Goal: Information Seeking & Learning: Compare options

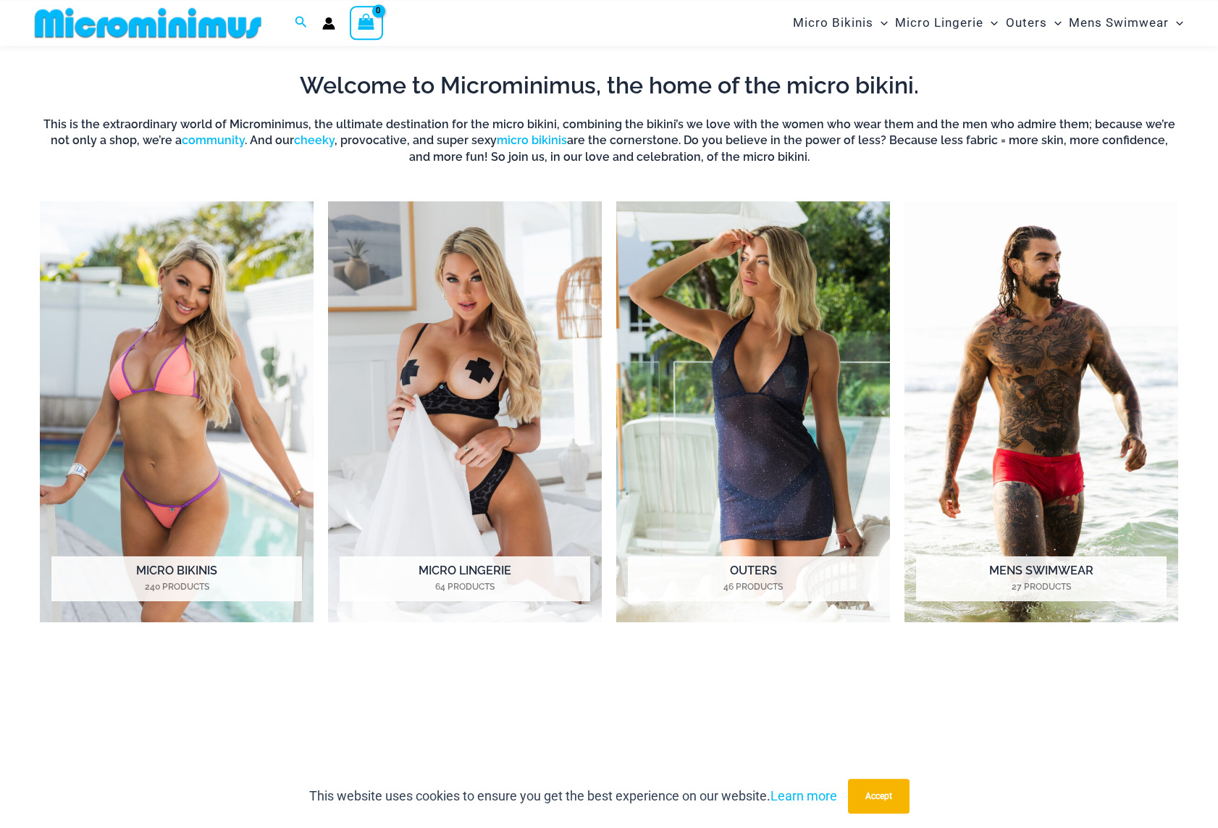
scroll to position [654, 0]
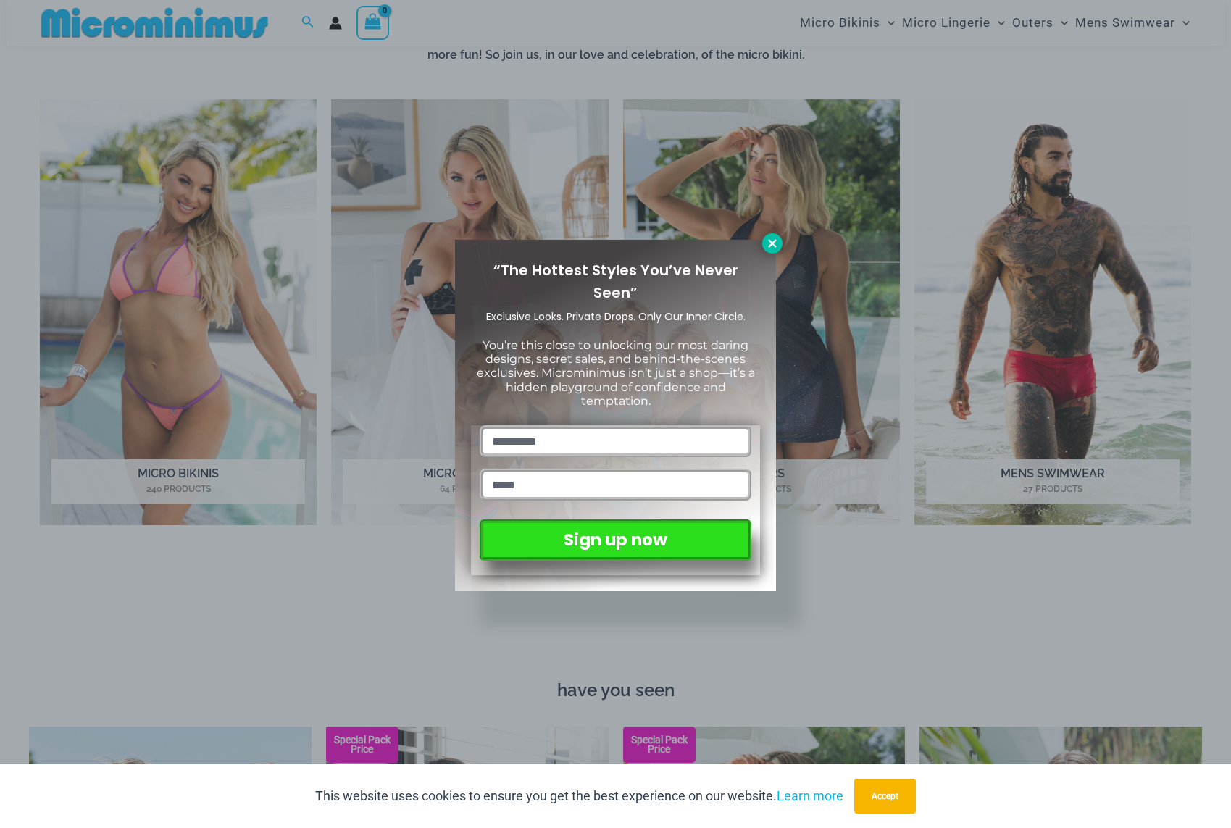
click at [768, 245] on icon at bounding box center [772, 243] width 13 height 13
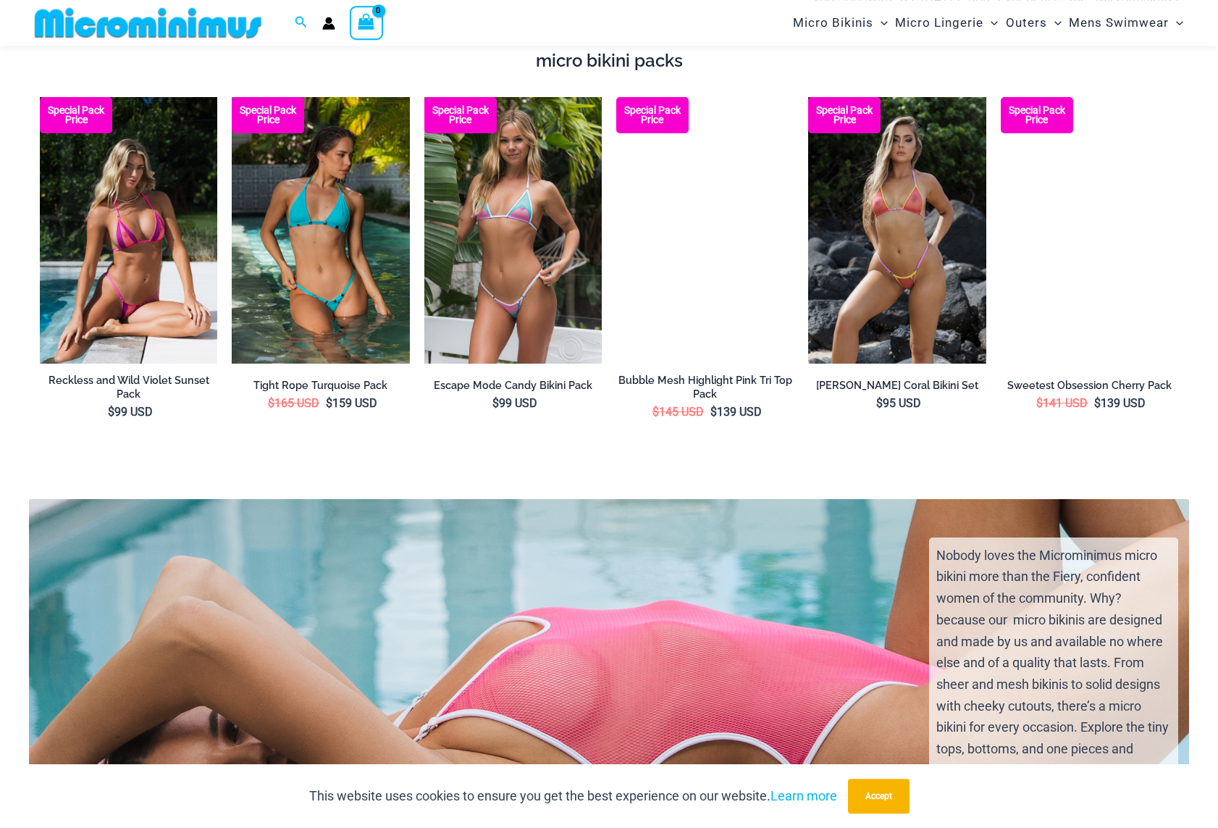
scroll to position [2132, 0]
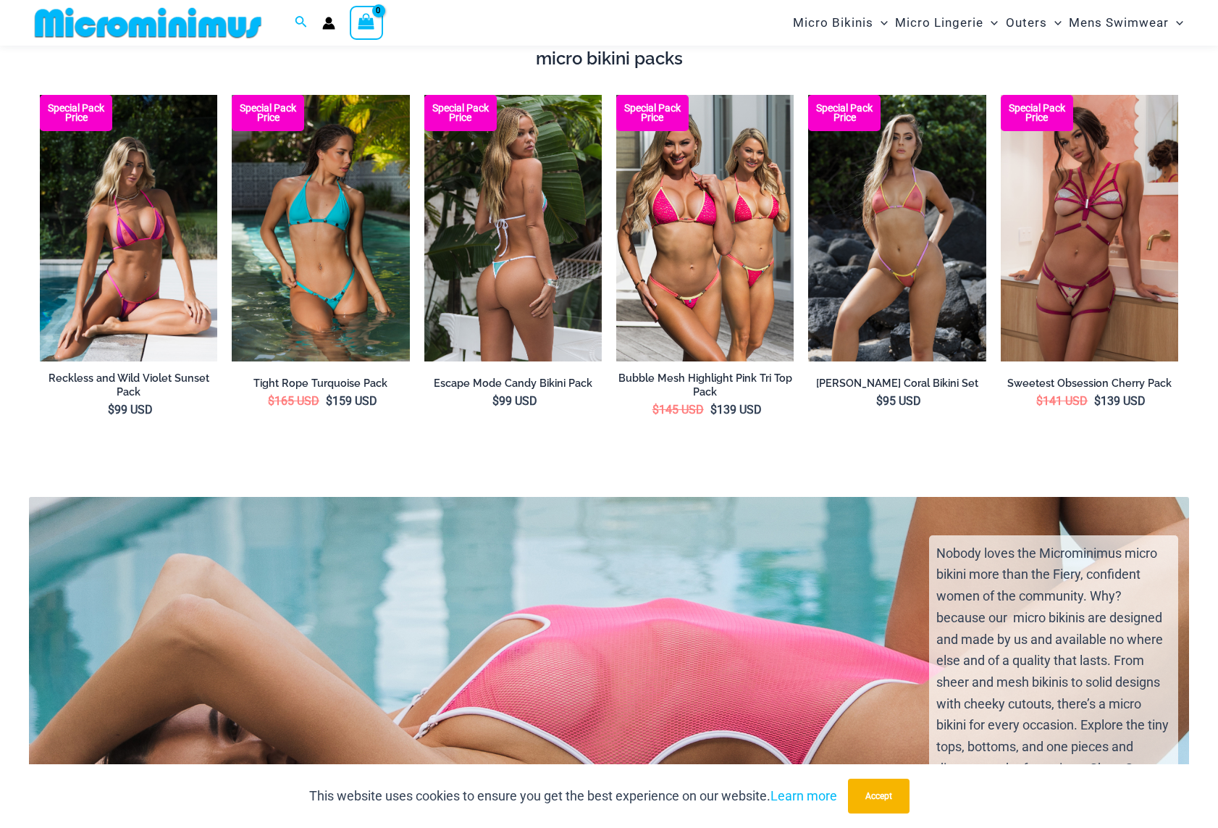
click at [511, 308] on img at bounding box center [512, 228] width 177 height 267
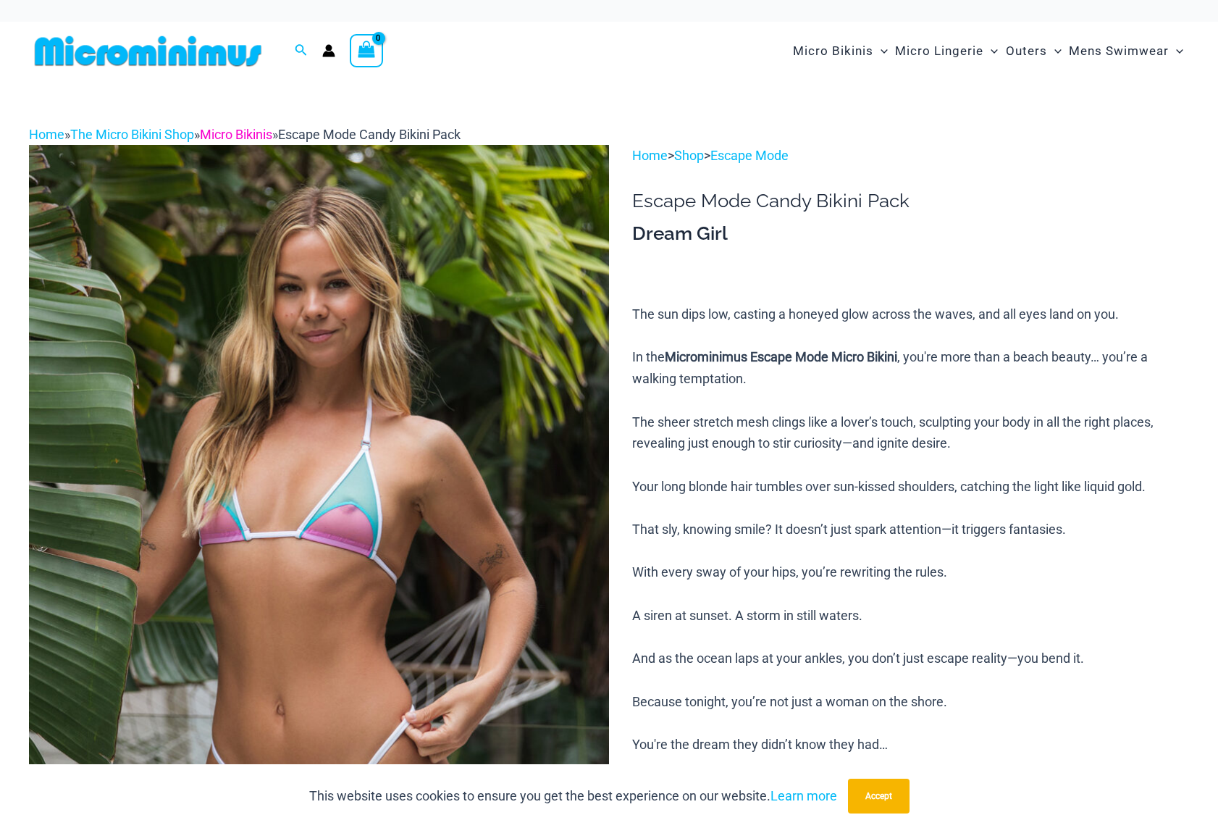
click at [238, 138] on link "Micro Bikinis" at bounding box center [236, 134] width 72 height 15
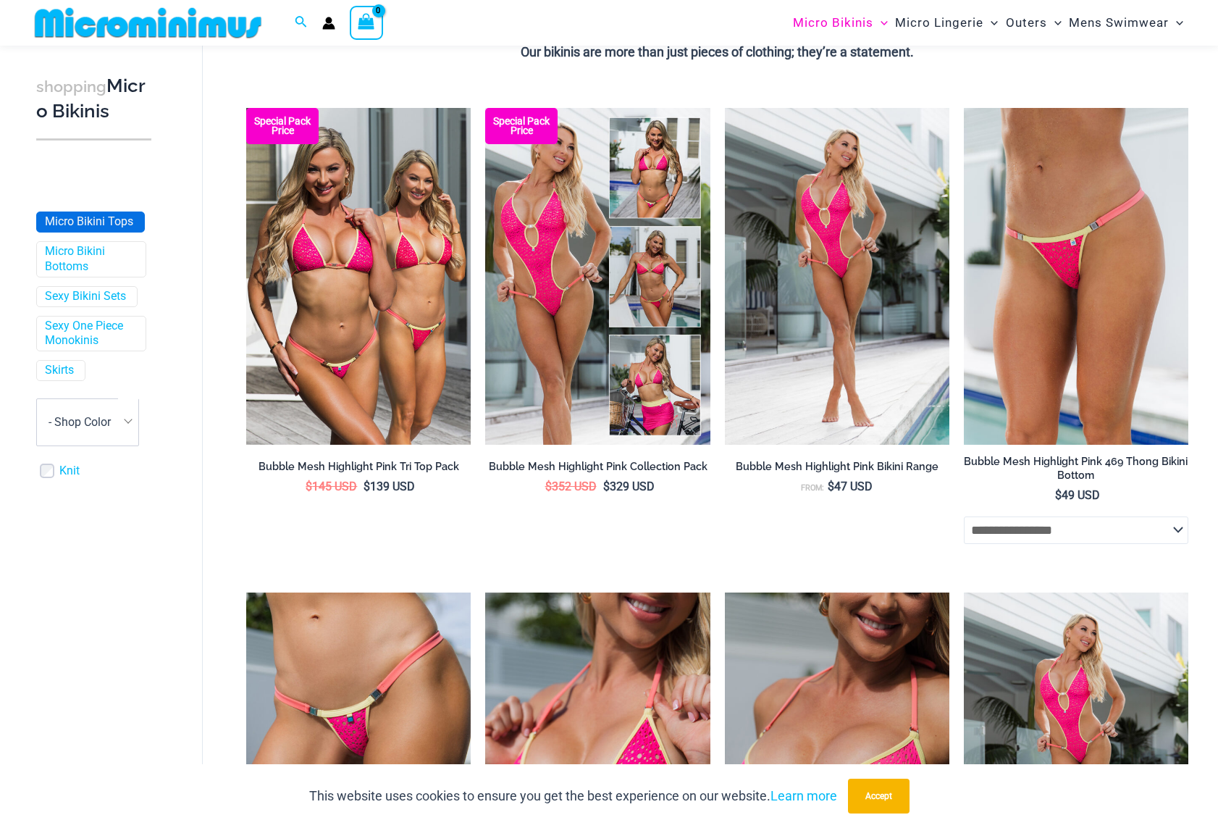
click at [67, 230] on link "Micro Bikini Tops" at bounding box center [89, 221] width 88 height 15
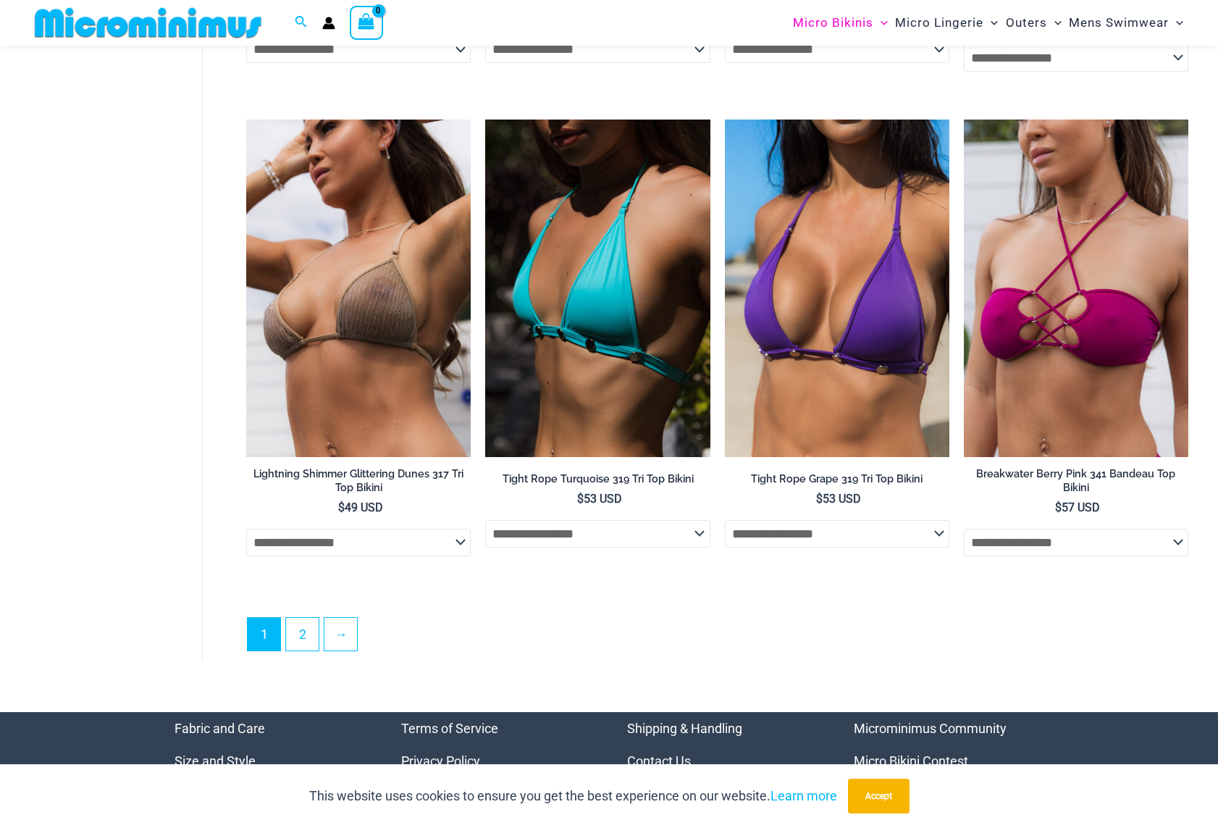
scroll to position [3989, 0]
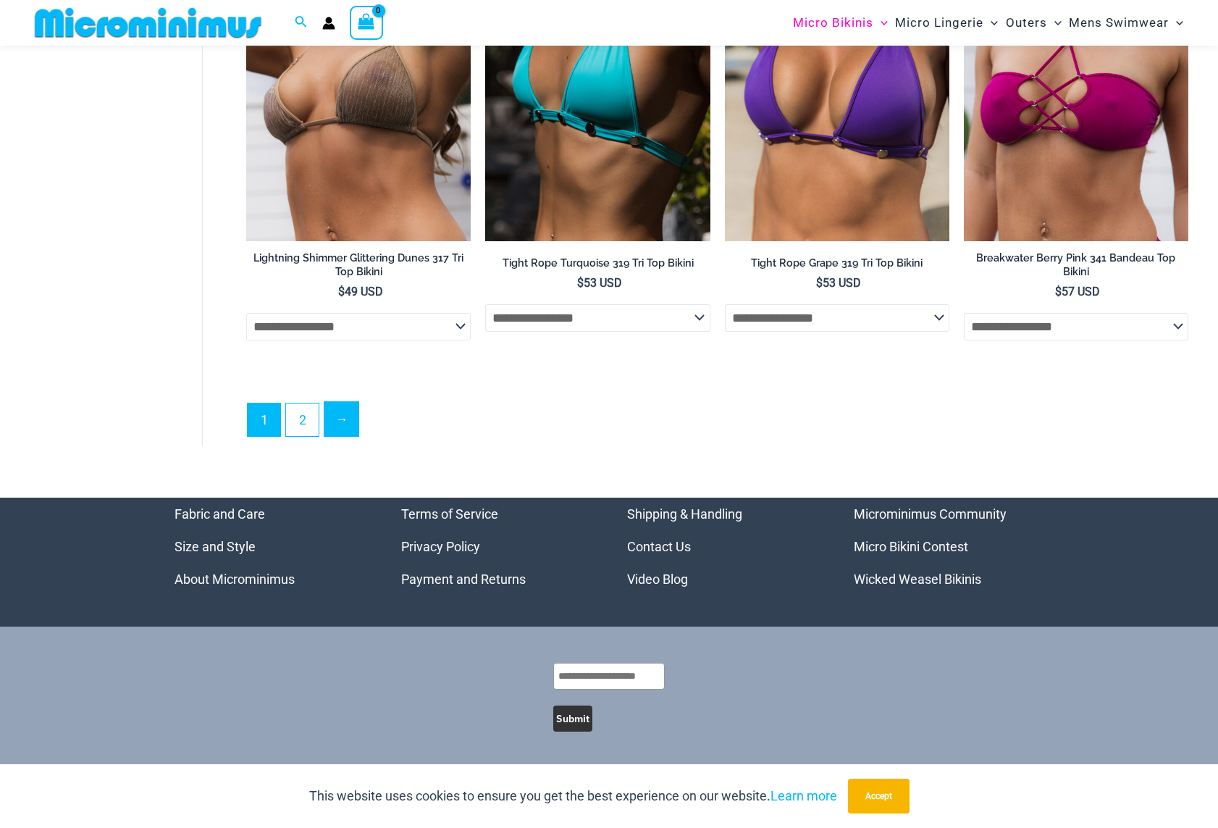
click at [348, 417] on link "→" at bounding box center [342, 419] width 34 height 34
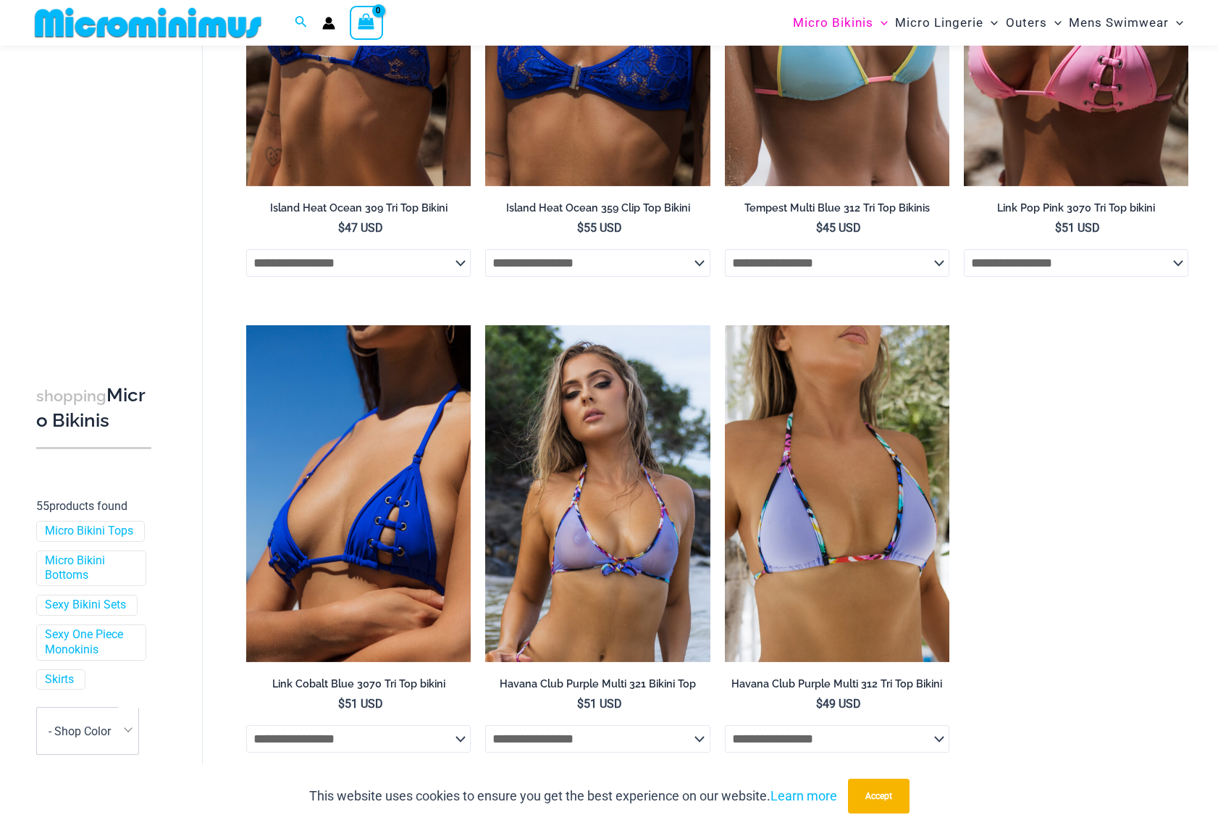
scroll to position [2353, 0]
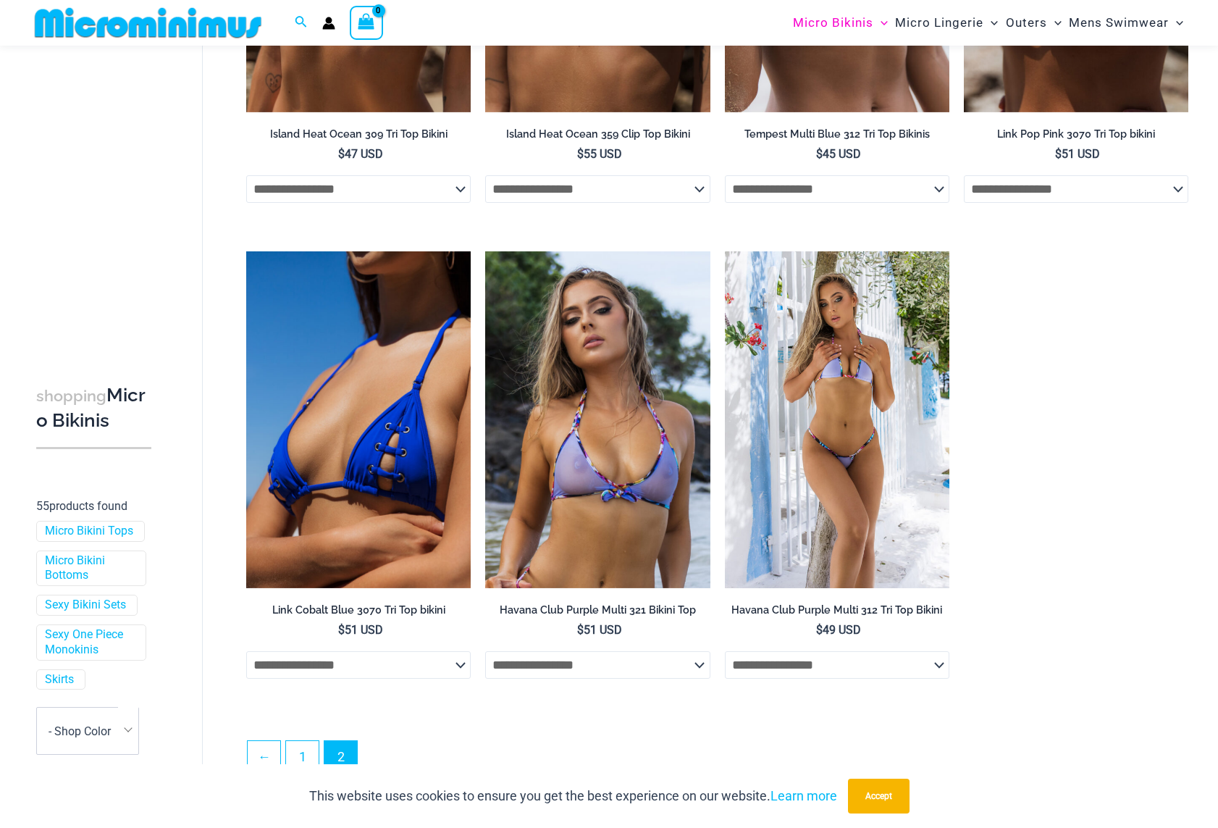
click at [819, 384] on img at bounding box center [837, 419] width 225 height 337
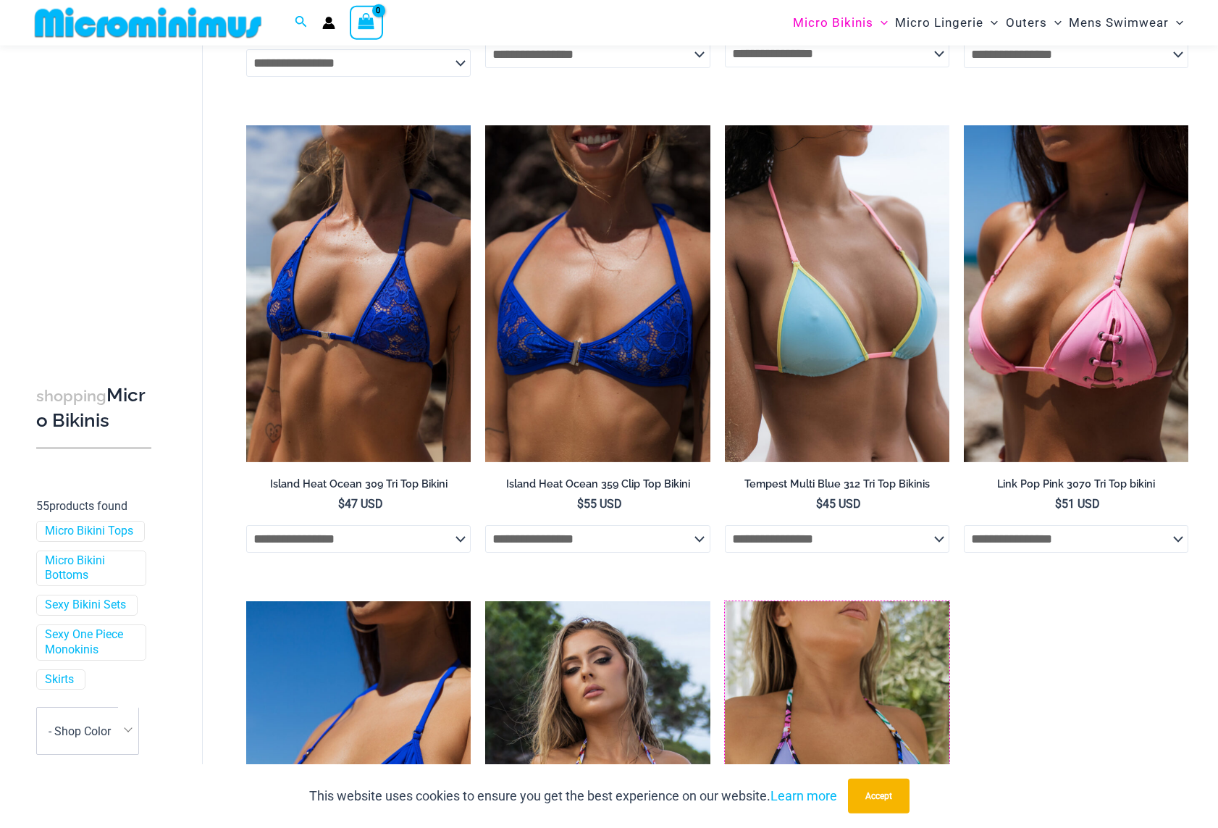
scroll to position [1984, 0]
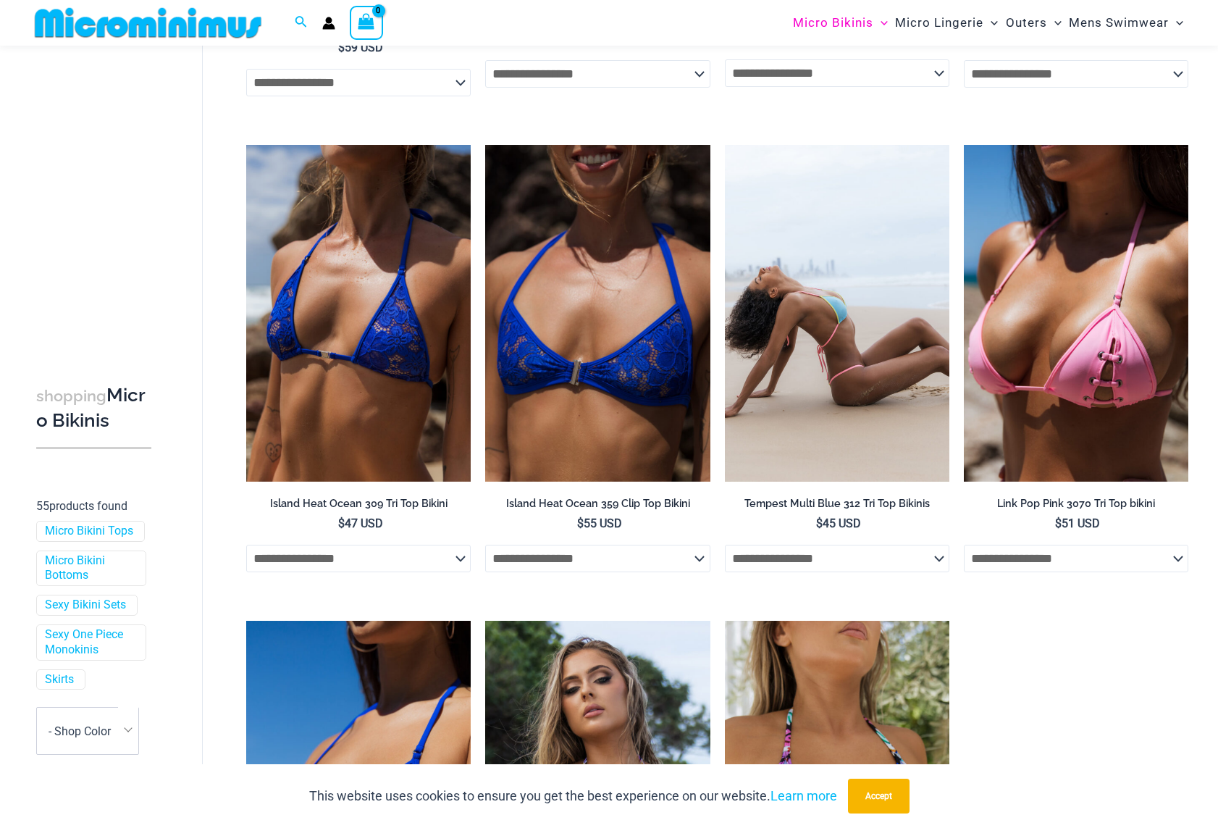
click at [821, 353] on img at bounding box center [837, 313] width 225 height 337
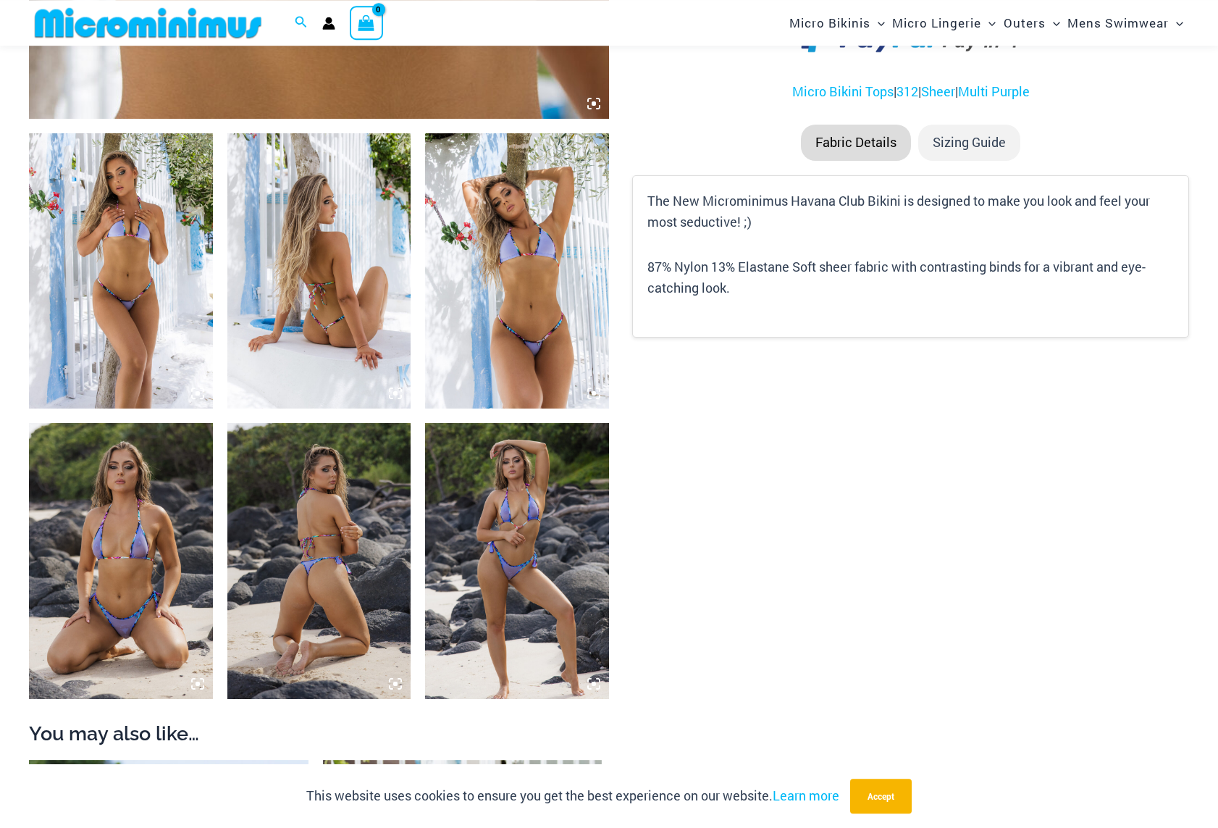
scroll to position [876, 0]
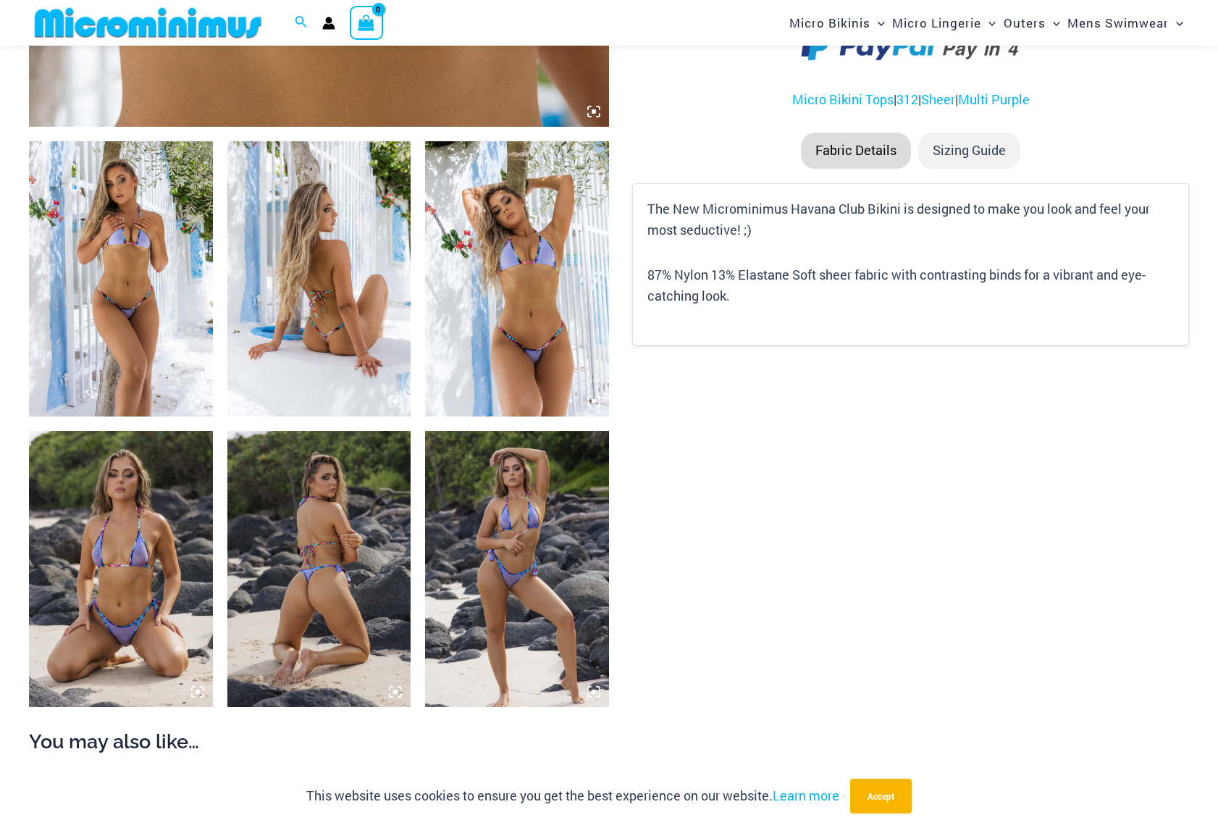
click at [100, 516] on img at bounding box center [121, 568] width 184 height 275
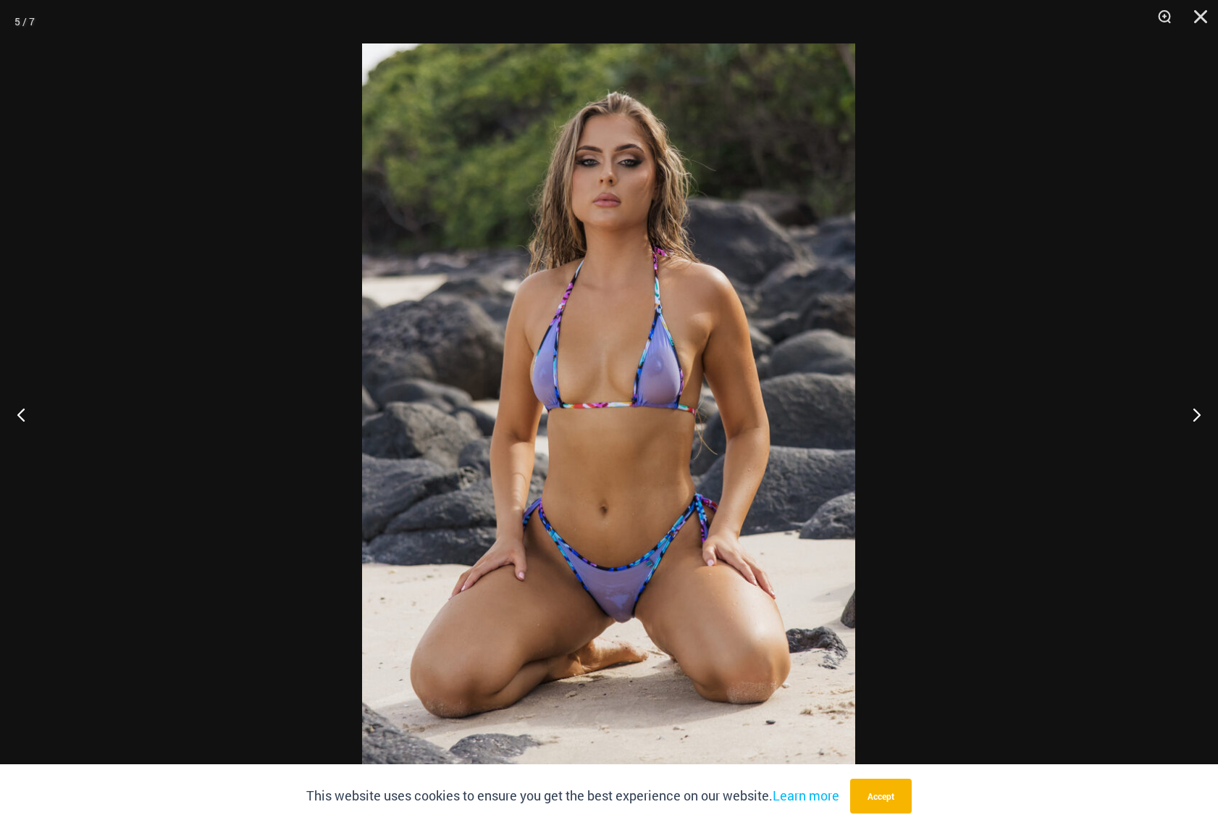
click at [654, 382] on img at bounding box center [608, 413] width 493 height 741
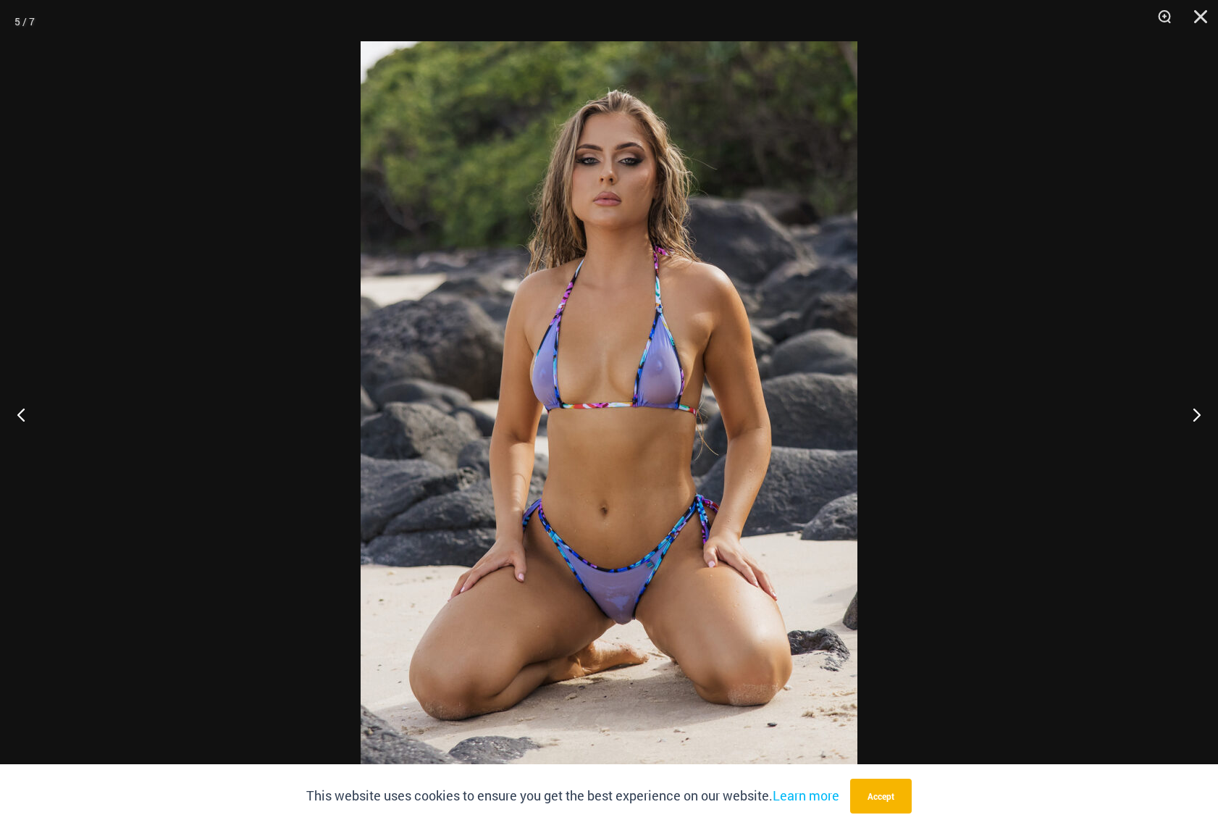
click at [763, 382] on img at bounding box center [609, 414] width 497 height 746
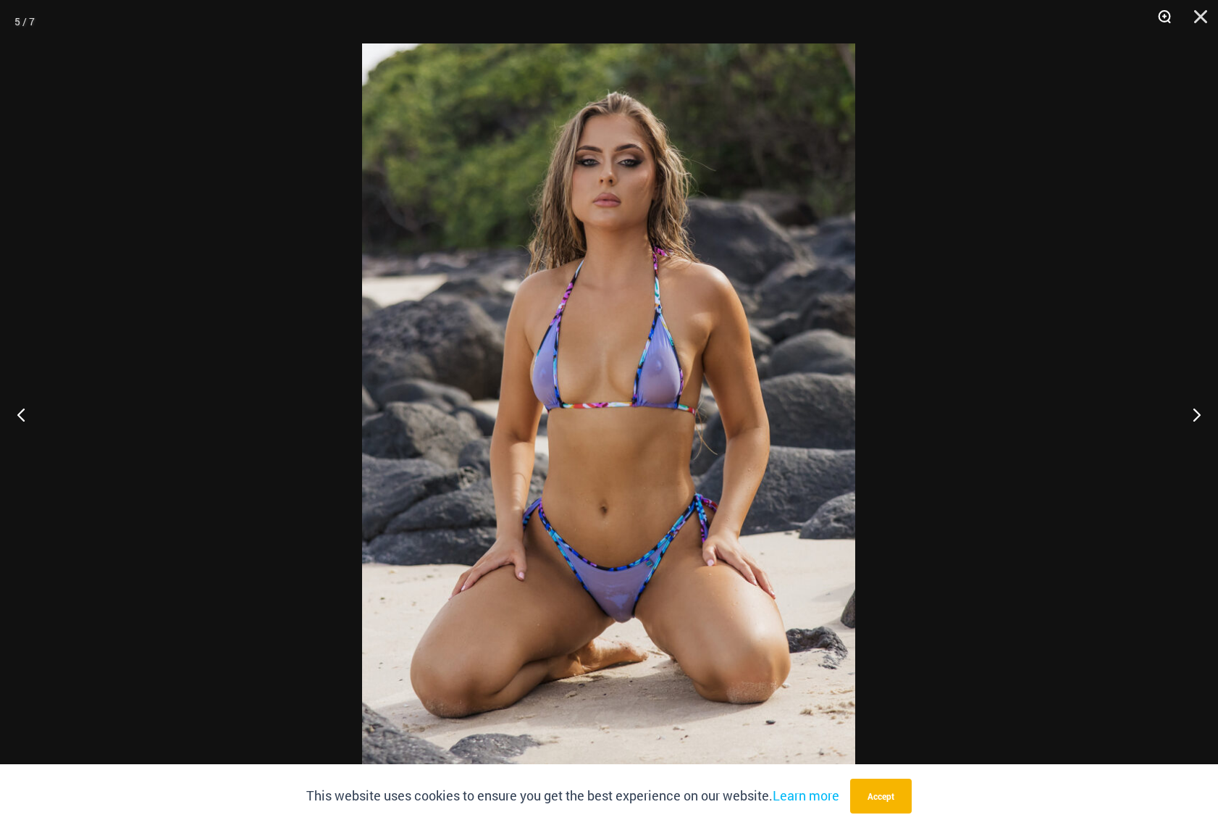
click at [1166, 13] on button "Zoom" at bounding box center [1160, 21] width 36 height 43
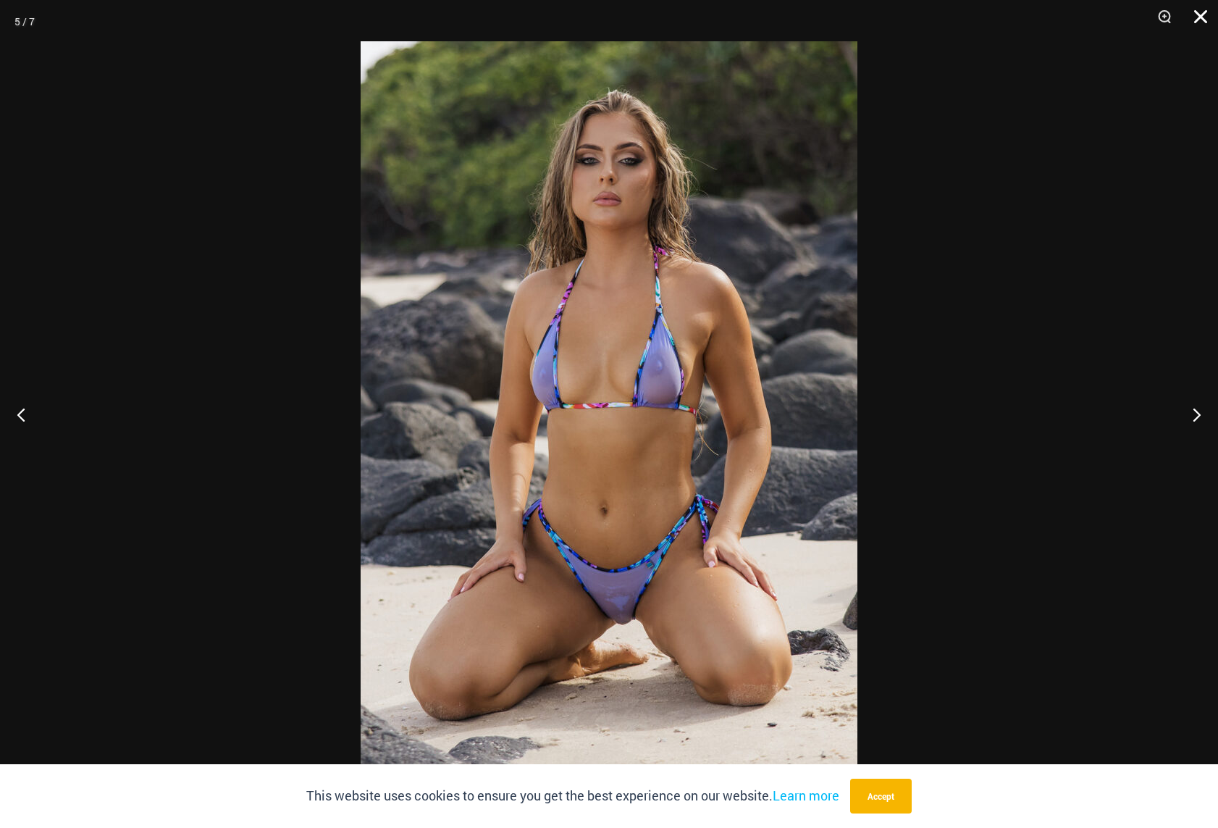
click at [1202, 17] on button "Close" at bounding box center [1196, 21] width 36 height 43
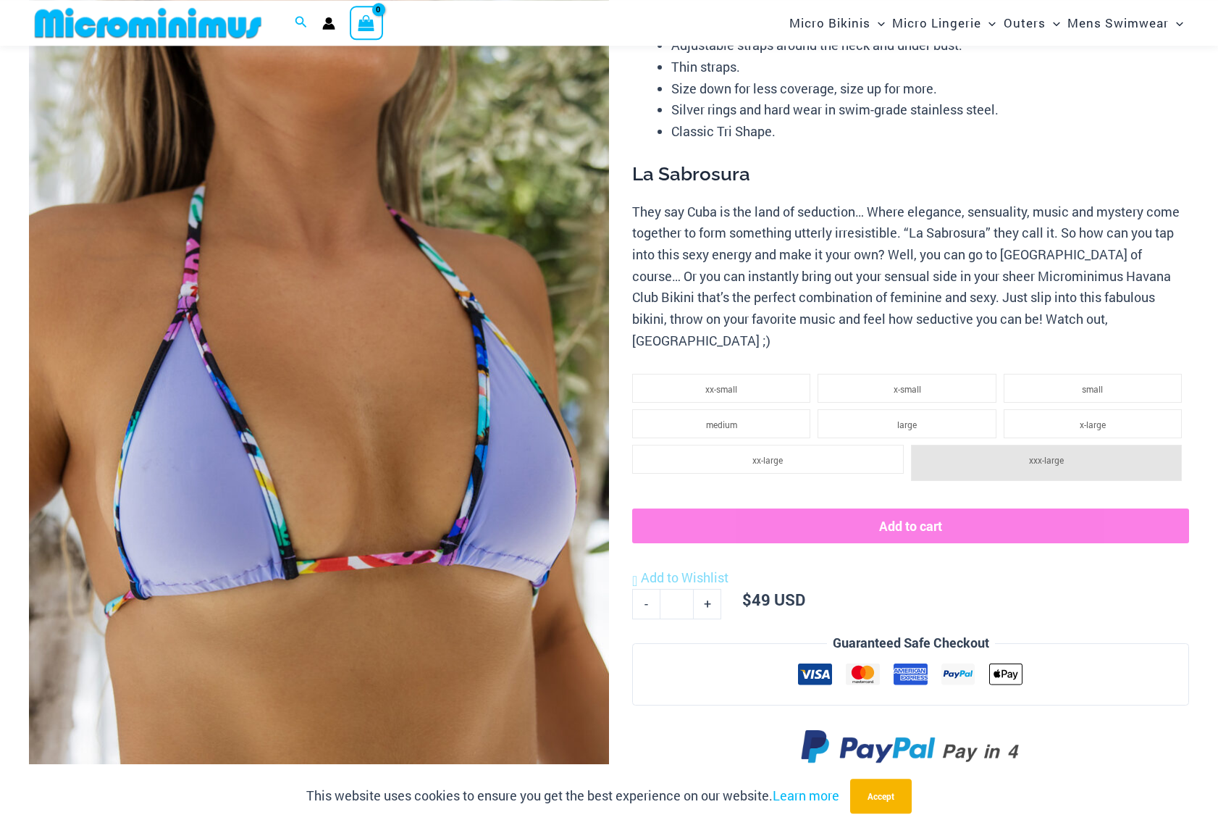
scroll to position [296, 0]
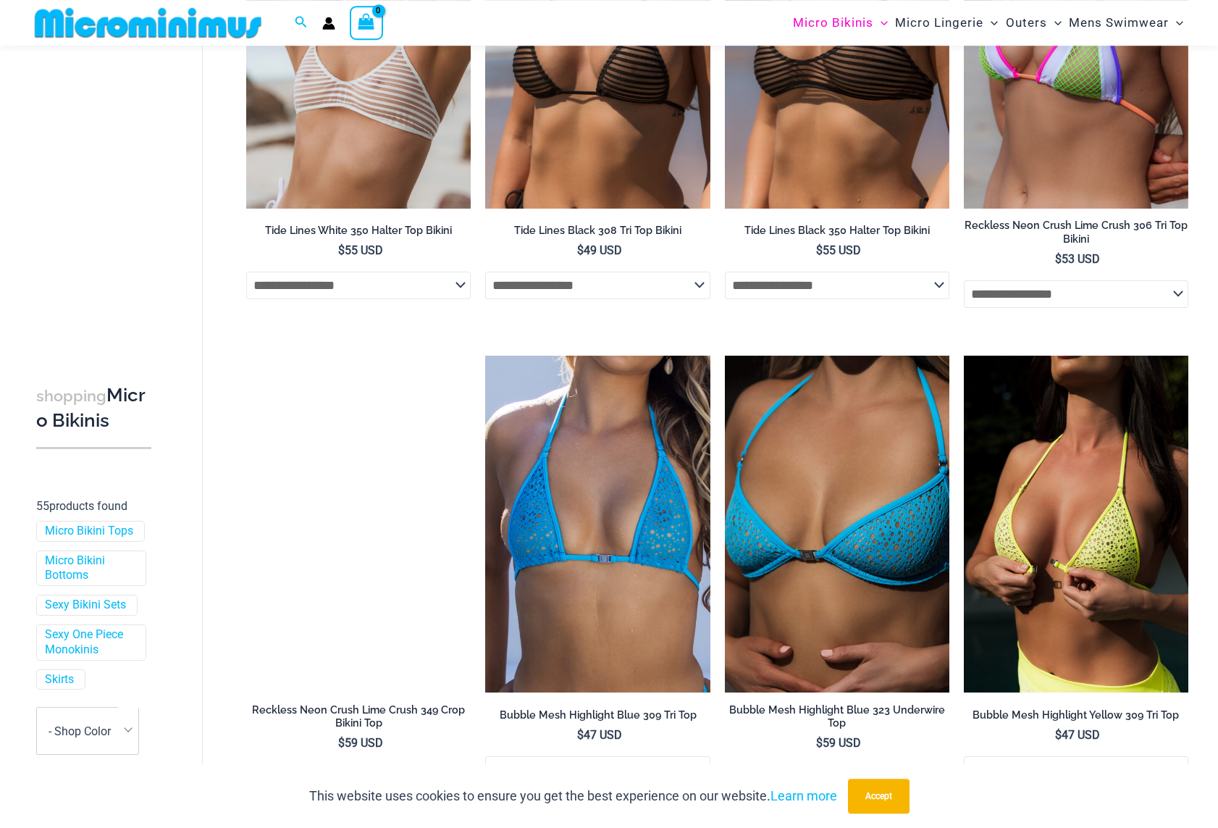
scroll to position [802, 0]
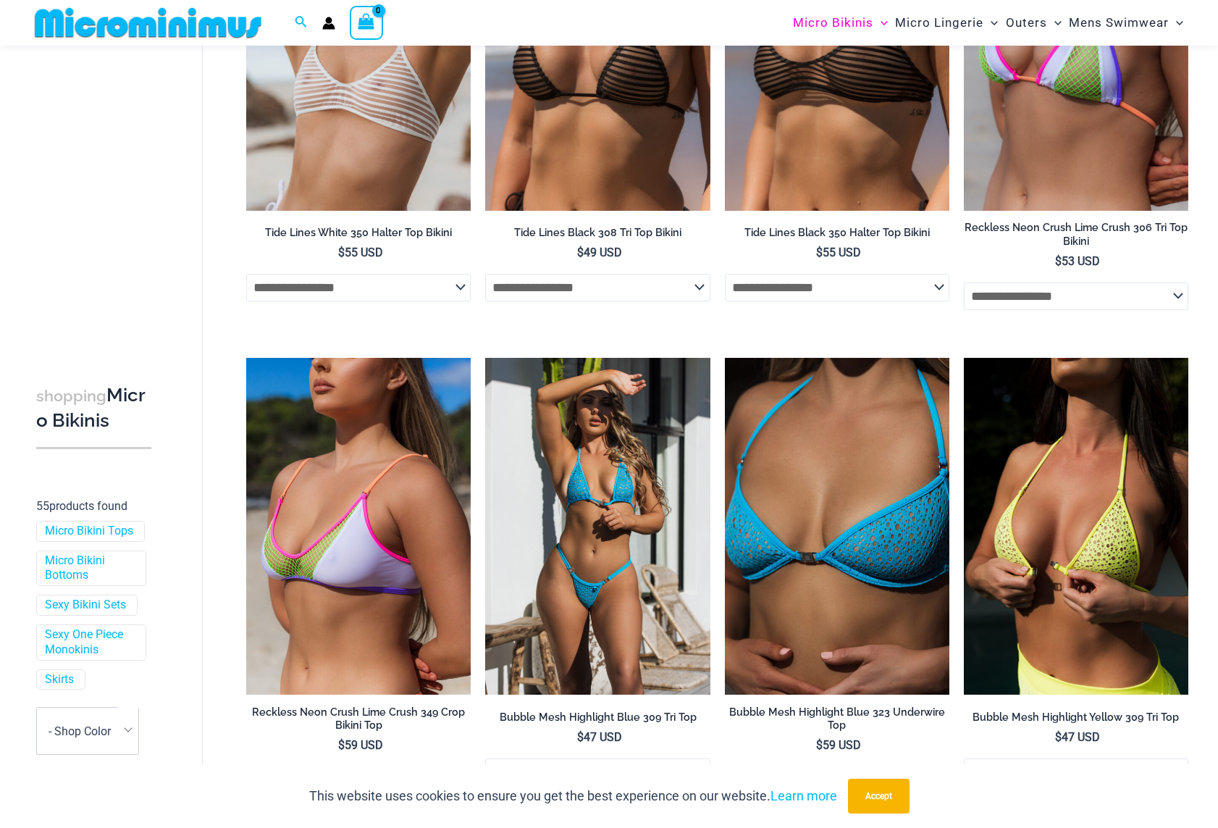
click at [623, 490] on img at bounding box center [597, 526] width 225 height 337
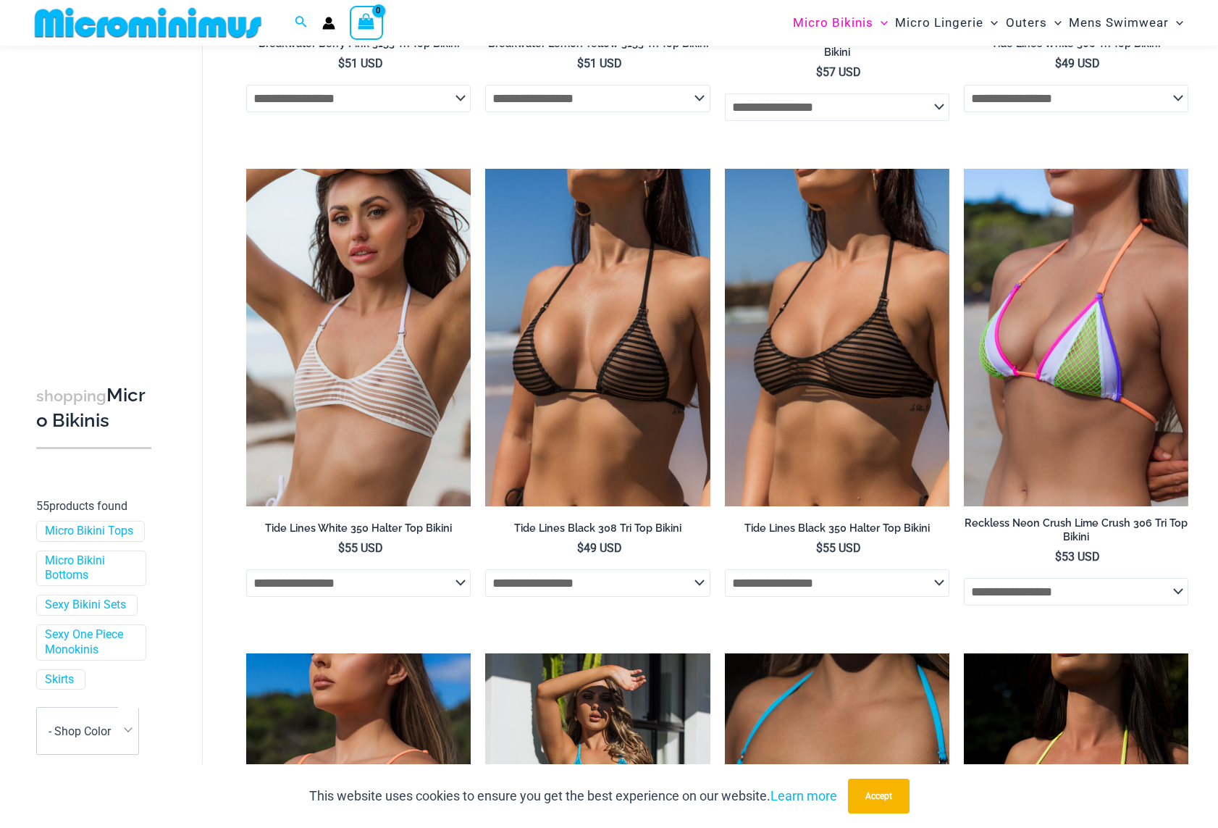
scroll to position [137, 0]
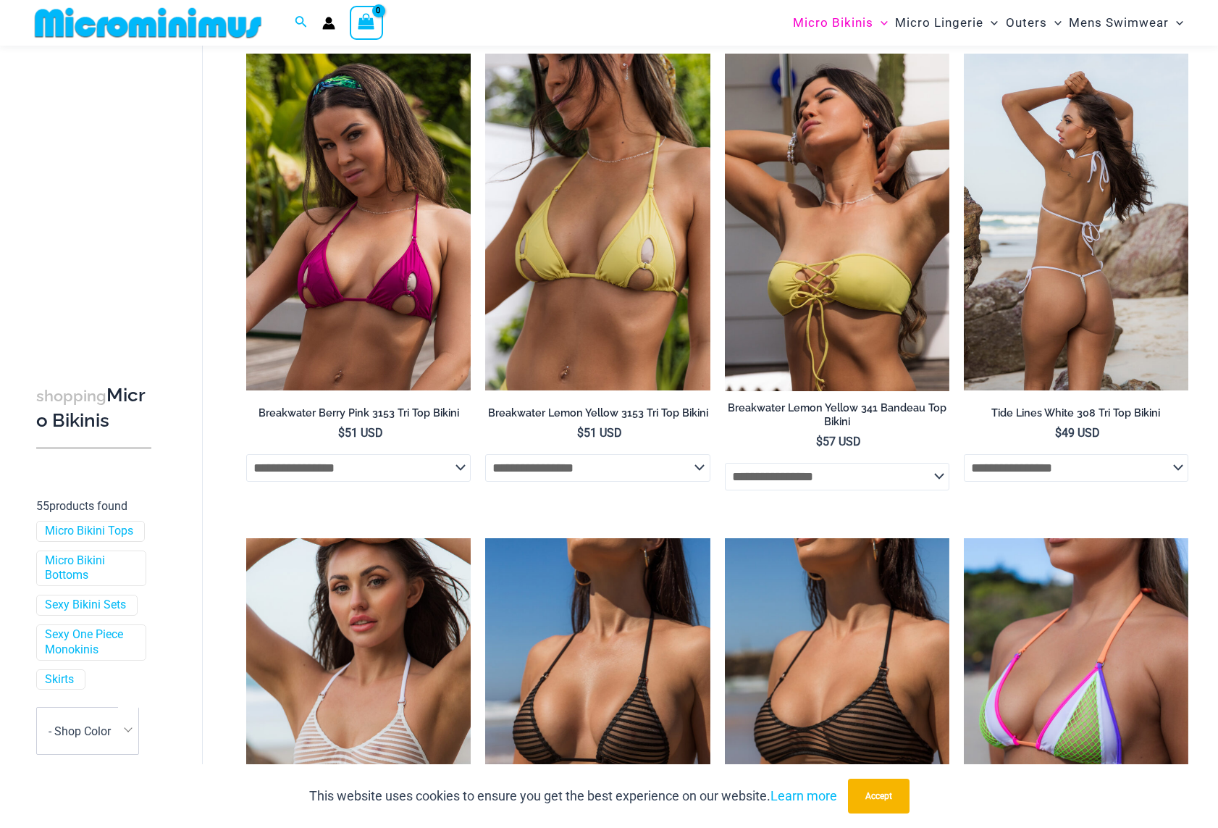
click at [1111, 252] on img at bounding box center [1076, 222] width 225 height 337
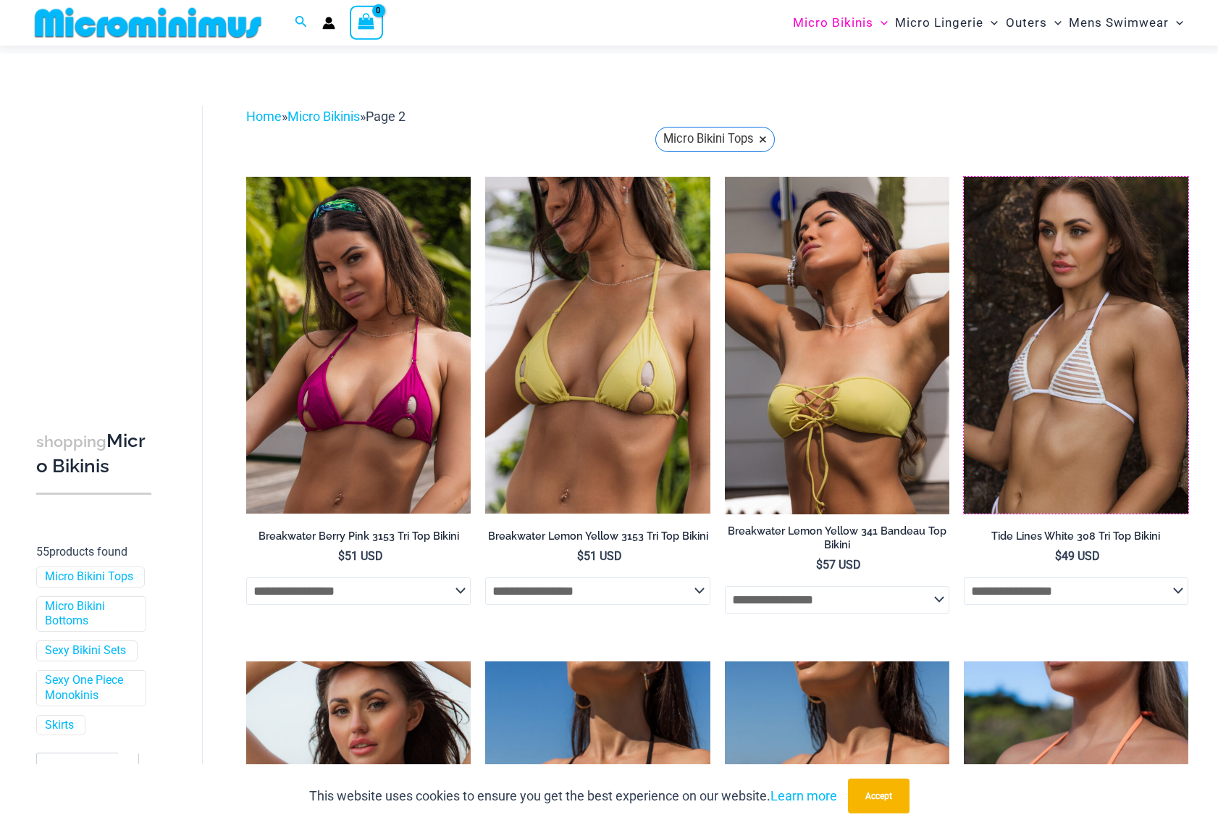
scroll to position [0, 0]
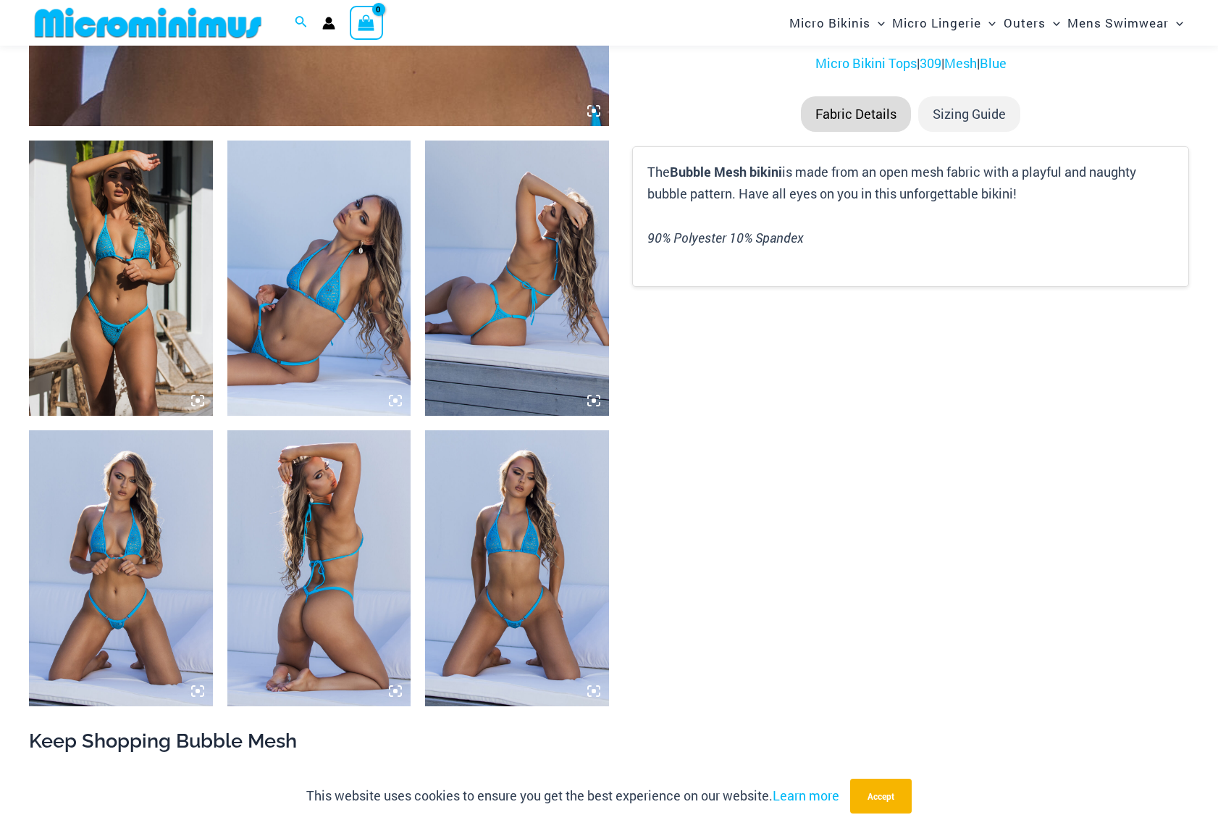
scroll to position [359, 0]
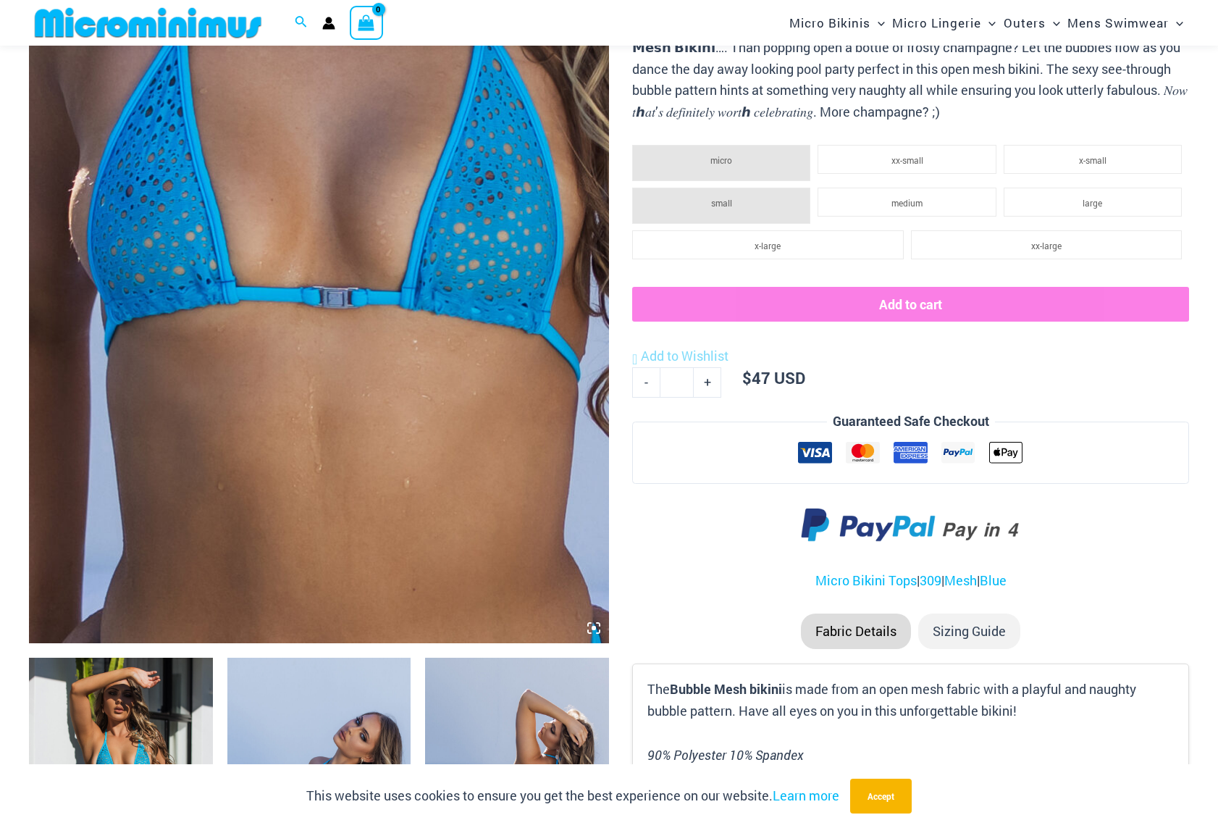
click at [595, 625] on icon at bounding box center [593, 627] width 13 height 13
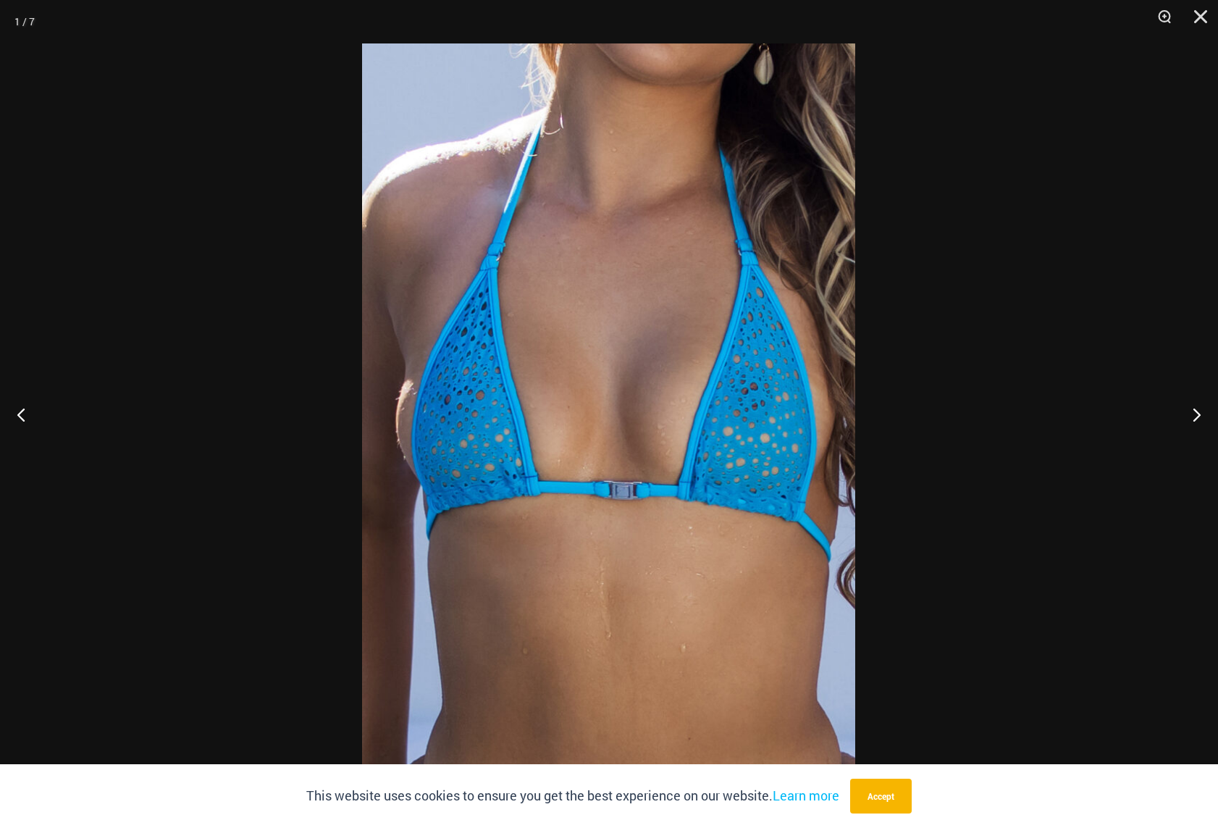
click at [556, 437] on img at bounding box center [608, 413] width 493 height 741
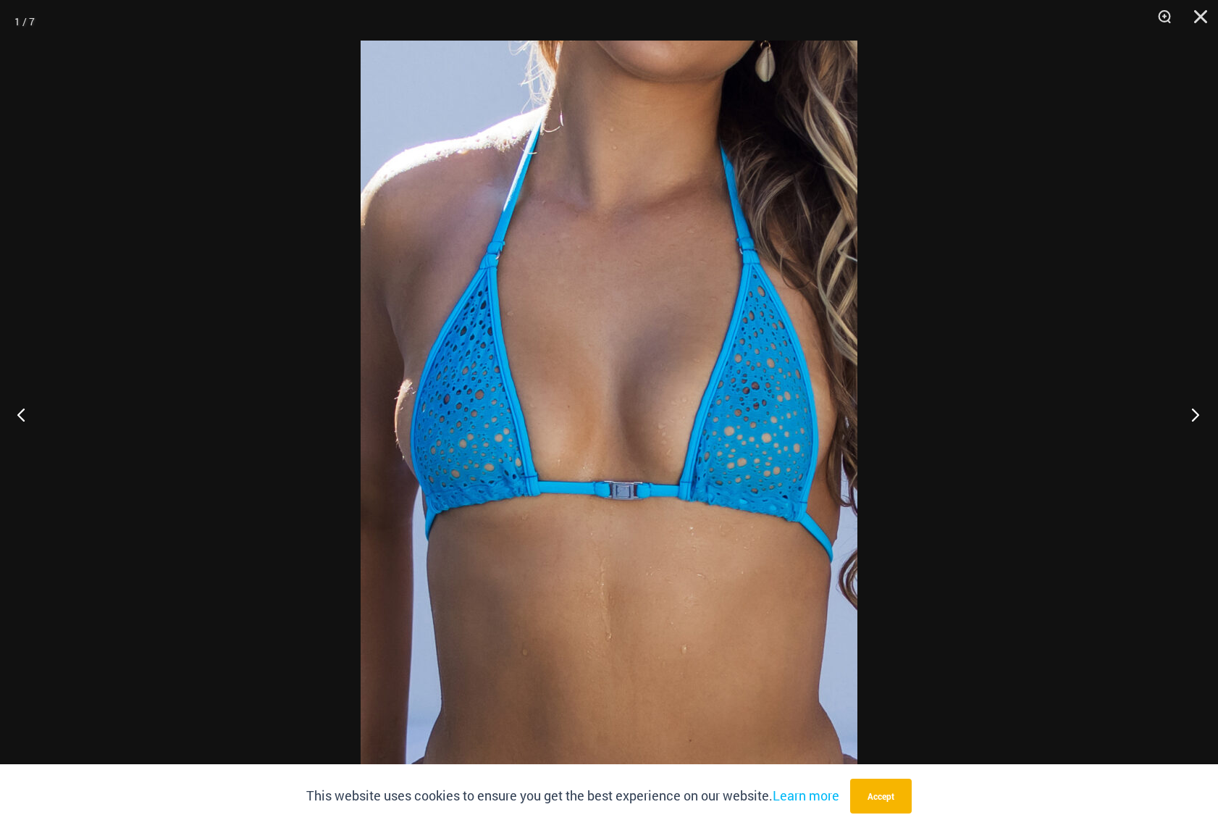
click at [1194, 412] on button "Next" at bounding box center [1191, 414] width 54 height 72
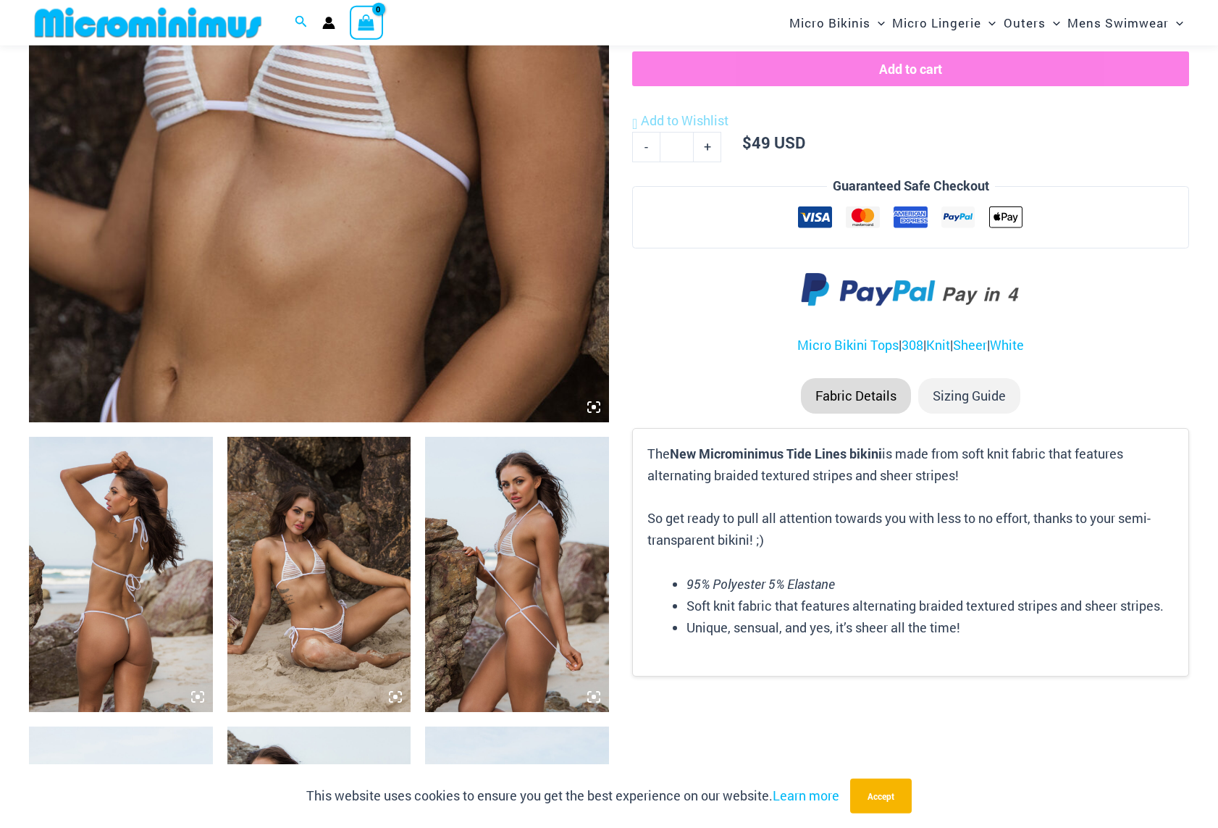
scroll to position [579, 0]
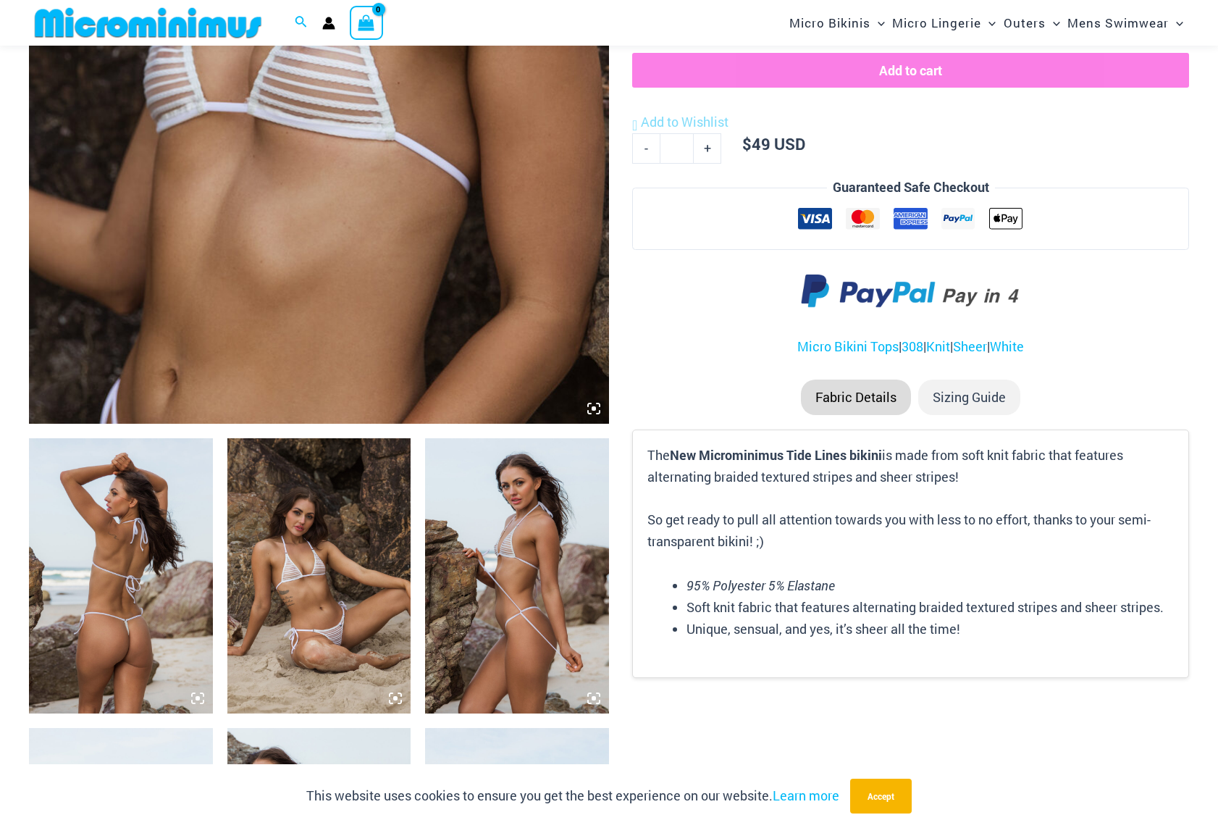
click at [305, 566] on img at bounding box center [319, 575] width 184 height 275
